Goal: Information Seeking & Learning: Compare options

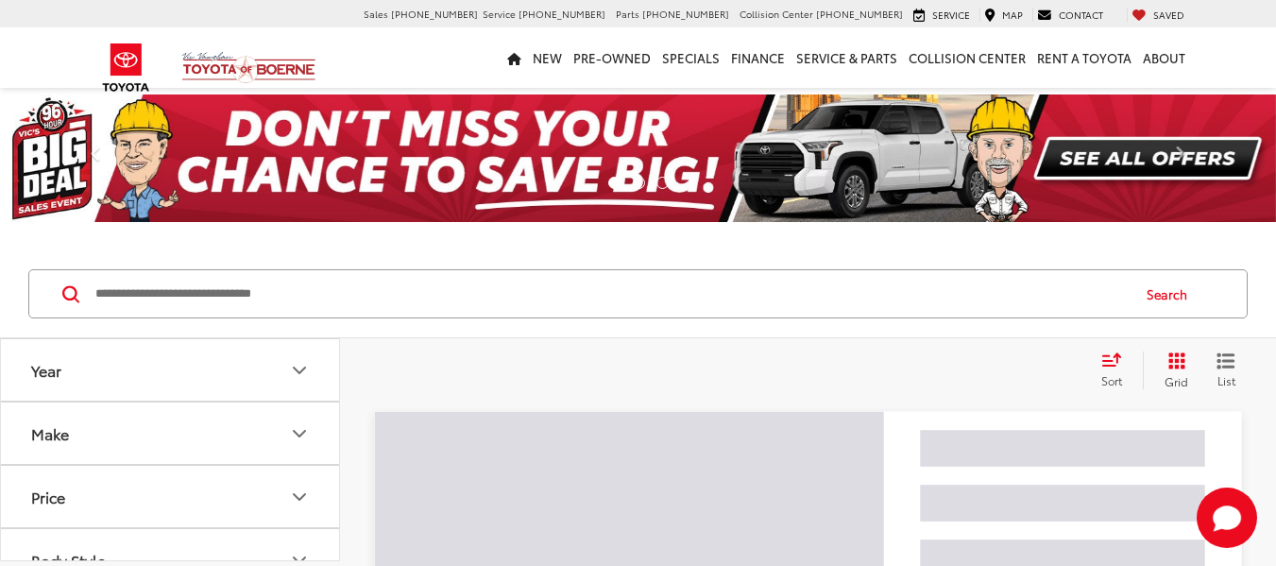
click at [1104, 384] on span "Sort" at bounding box center [1111, 380] width 21 height 16
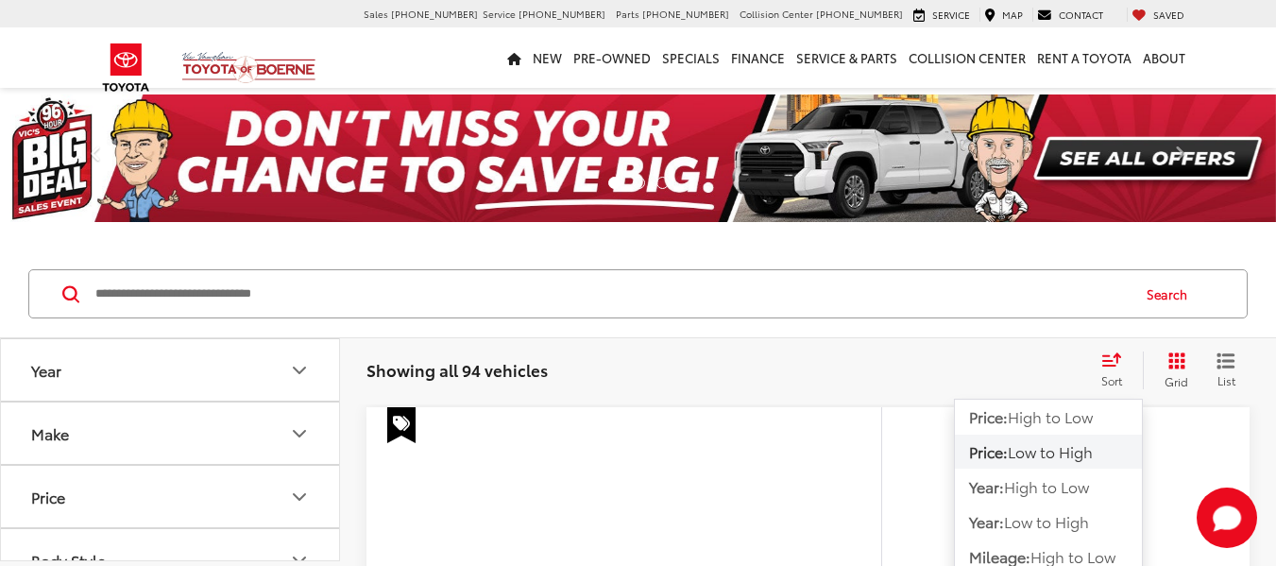
click at [1064, 449] on span "Low to High" at bounding box center [1049, 451] width 85 height 22
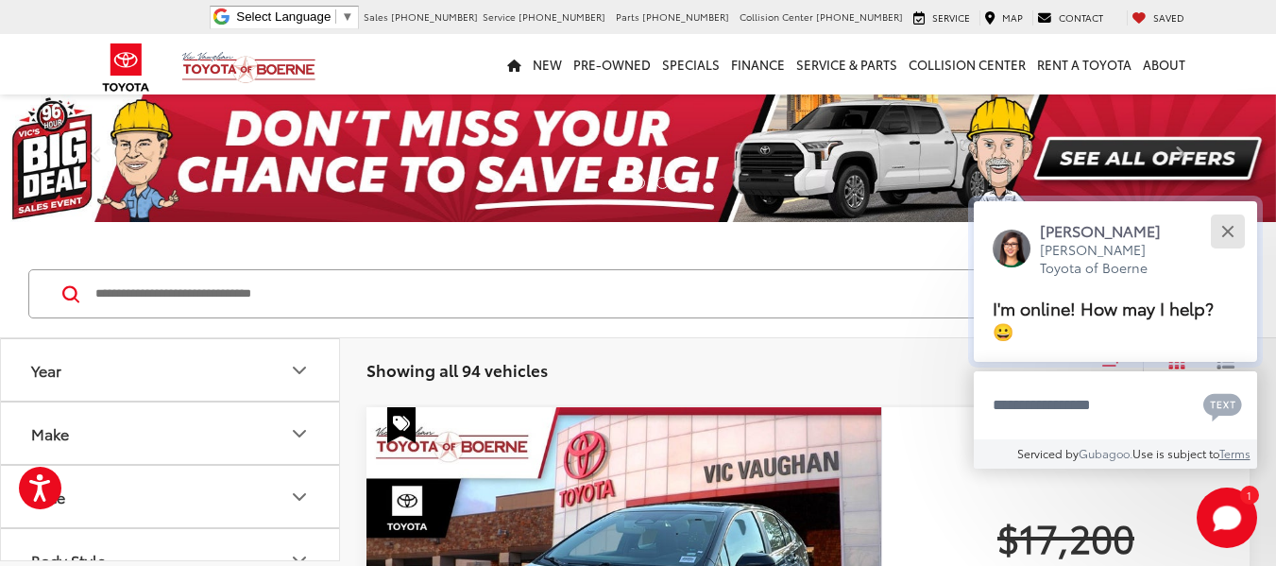
click at [1230, 223] on button "Close" at bounding box center [1227, 231] width 41 height 41
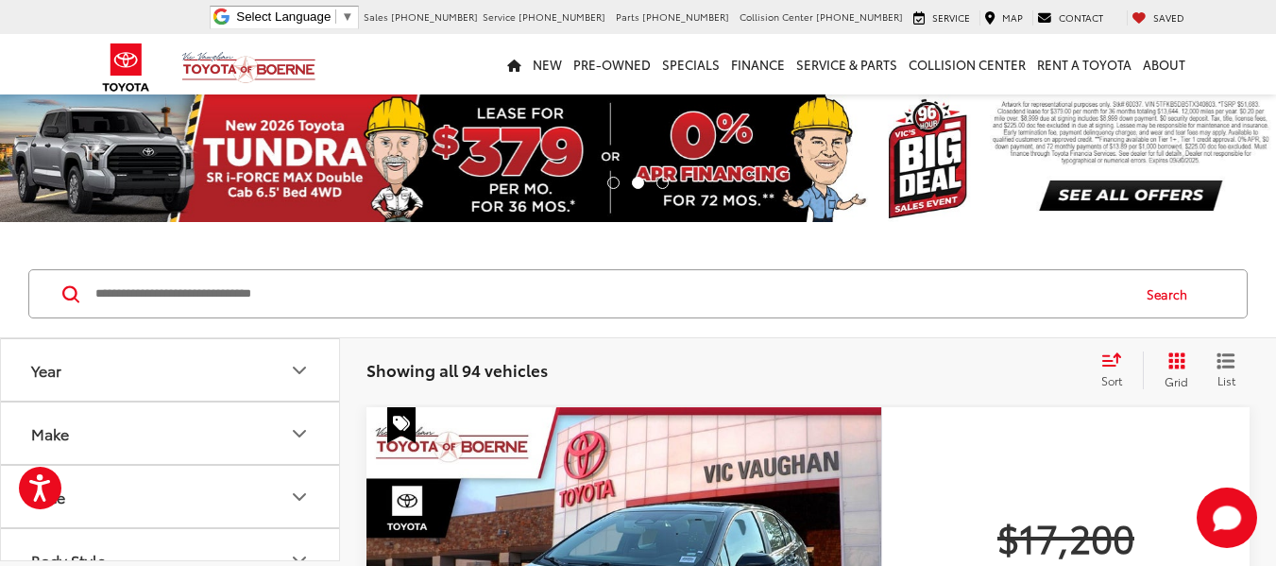
click at [1102, 381] on span "Sort" at bounding box center [1111, 380] width 21 height 16
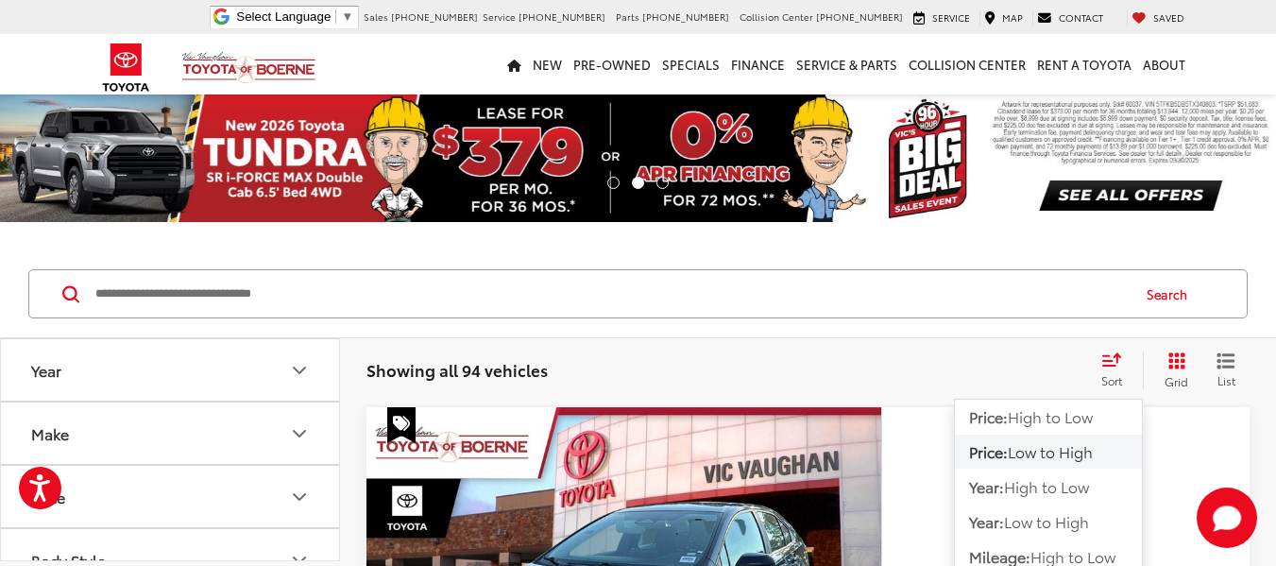
click at [1059, 455] on span "Low to High" at bounding box center [1049, 451] width 85 height 22
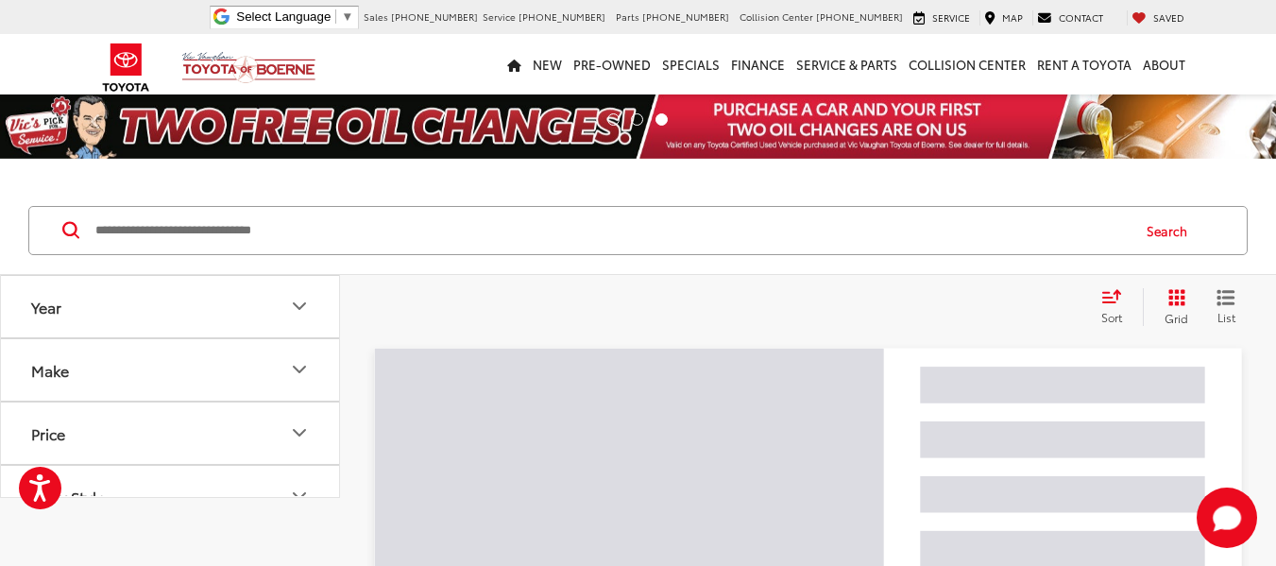
click at [872, 299] on div "Search Clear All + 0 test Sort Price: High to Low Price: Low to High Year: High…" at bounding box center [638, 265] width 1276 height 157
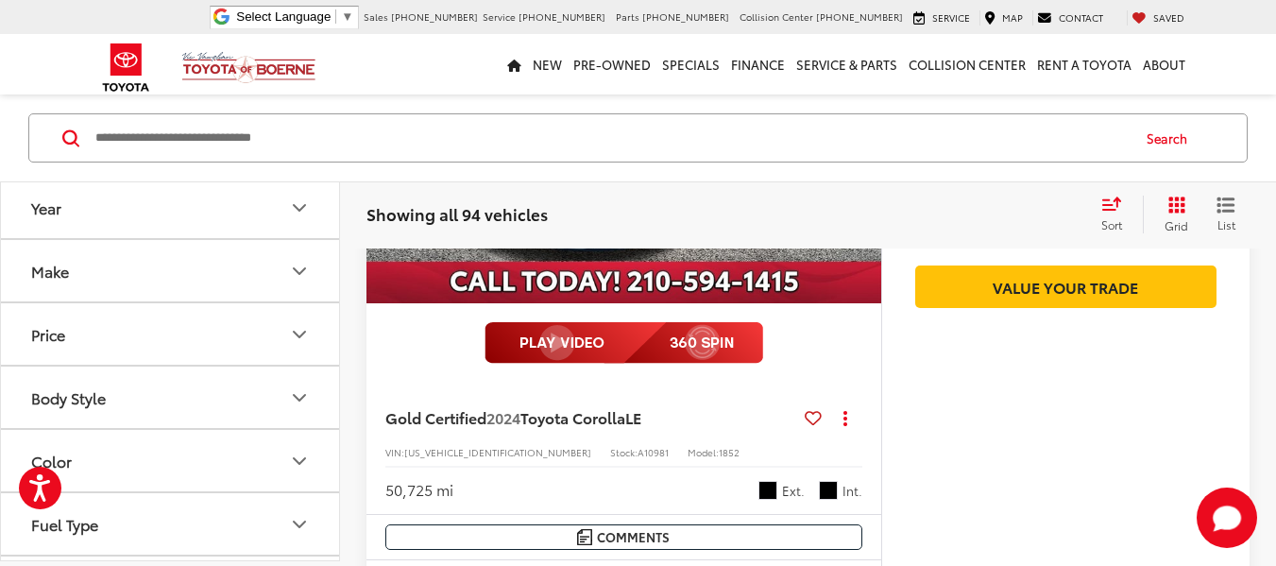
scroll to position [566, 0]
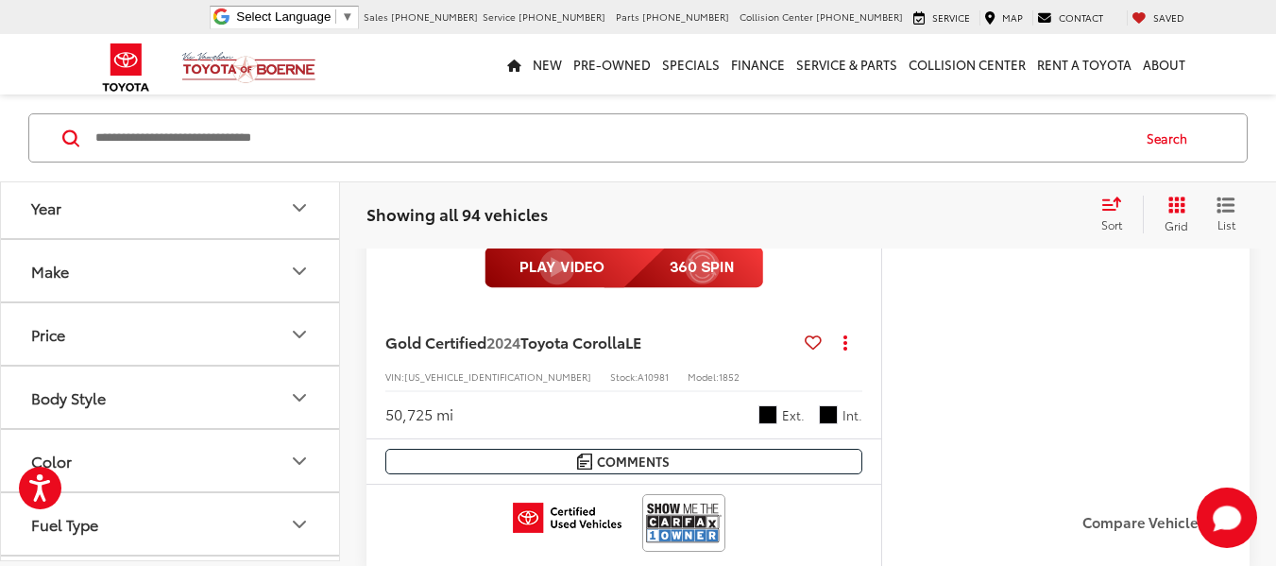
click at [1270, 227] on div "Showing all 94 vehicles Clear All + 0 test Sort Price: High to Low Price: Low t…" at bounding box center [808, 214] width 936 height 68
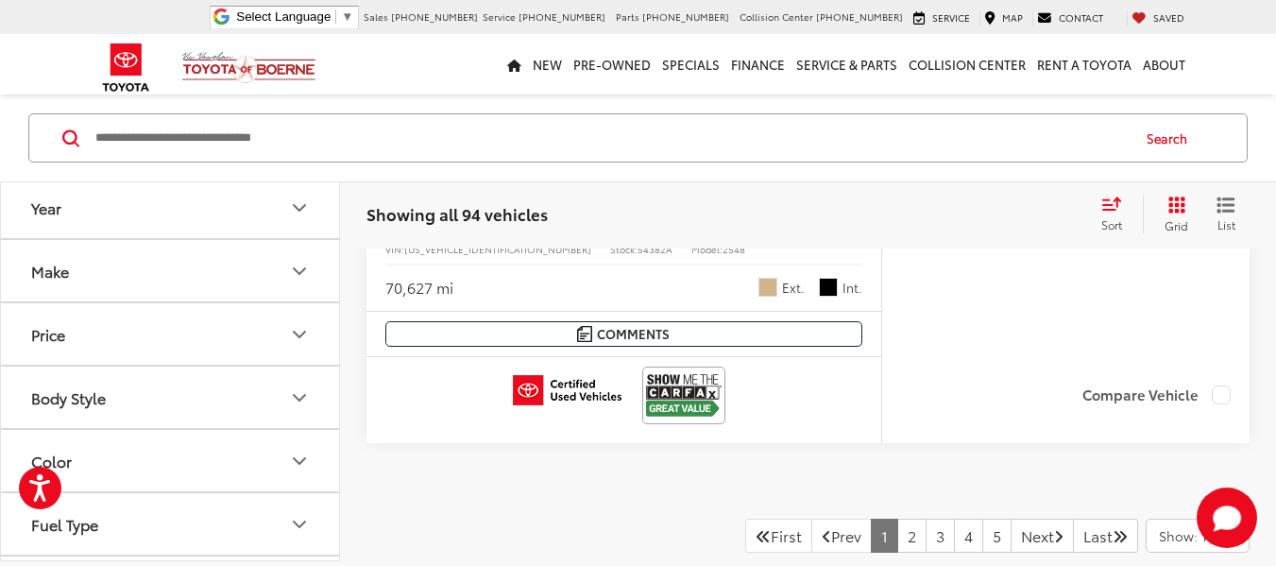
scroll to position [9328, 0]
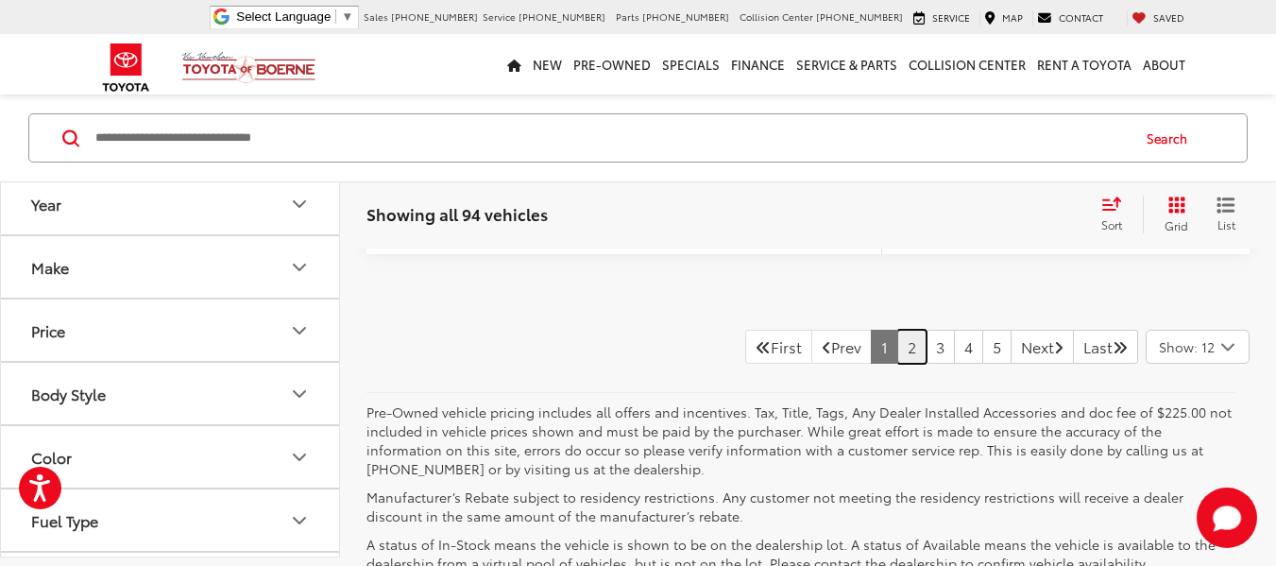
click at [897, 346] on link "2" at bounding box center [911, 347] width 29 height 34
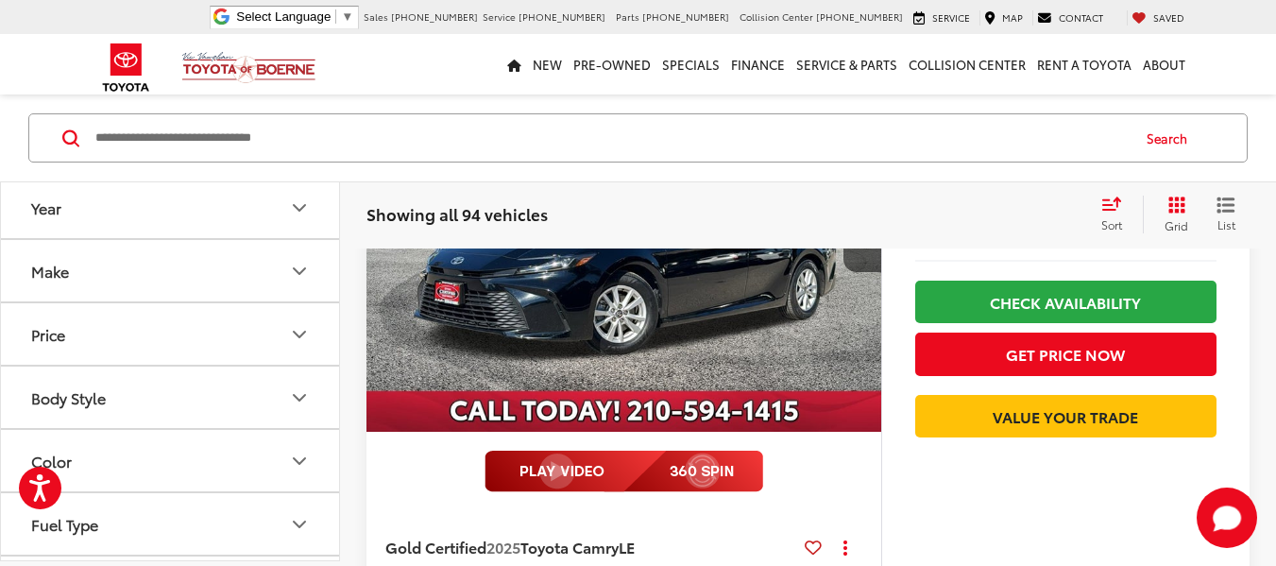
scroll to position [4197, 0]
